Goal: Navigation & Orientation: Find specific page/section

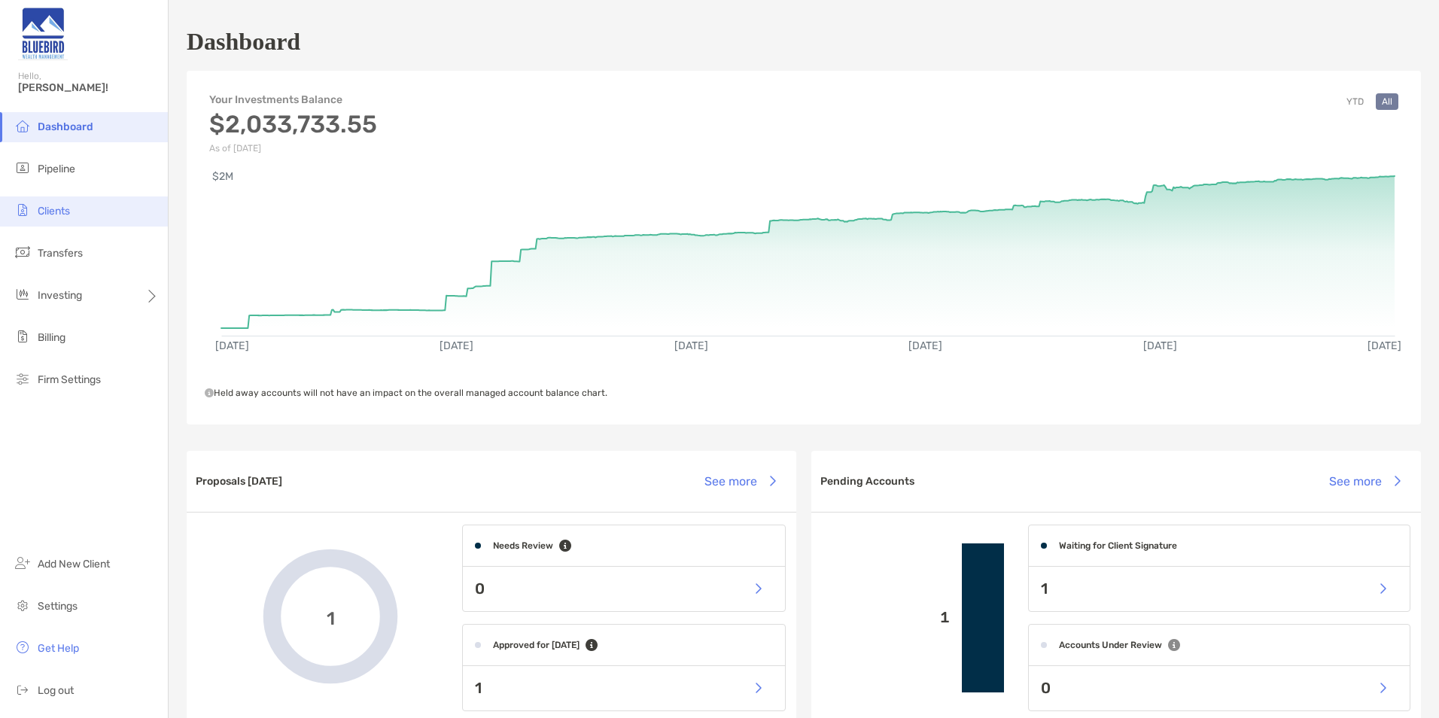
click at [91, 208] on li "Clients" at bounding box center [84, 211] width 168 height 30
